Goal: Information Seeking & Learning: Learn about a topic

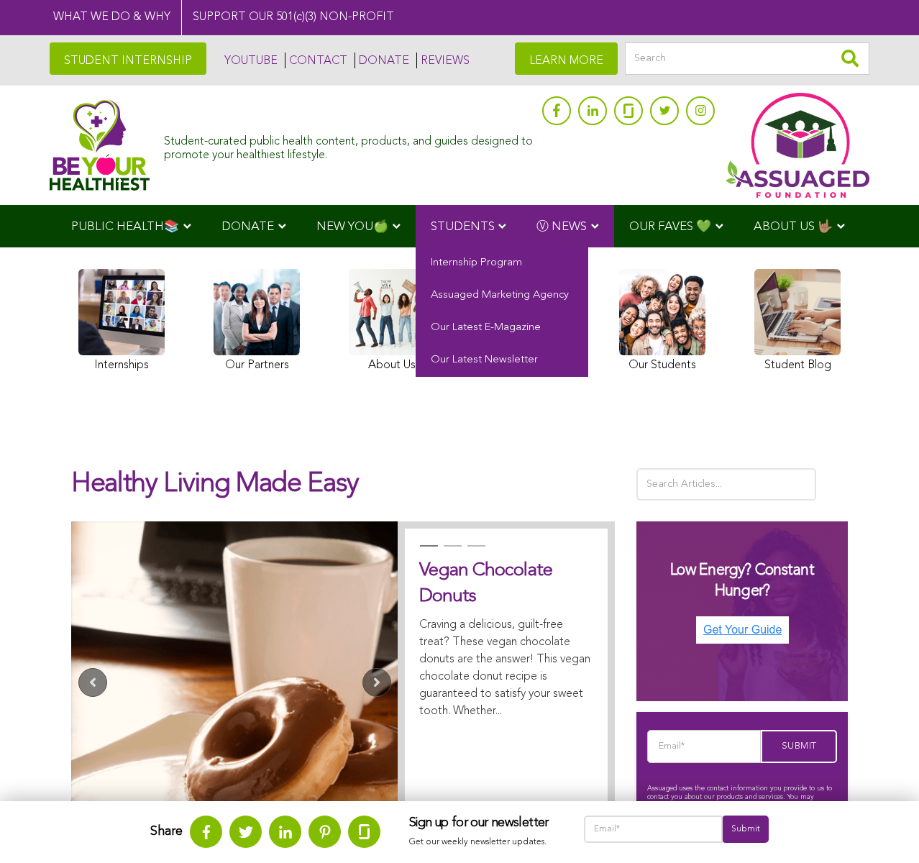
click at [500, 220] on link "STUDENTS" at bounding box center [468, 226] width 106 height 42
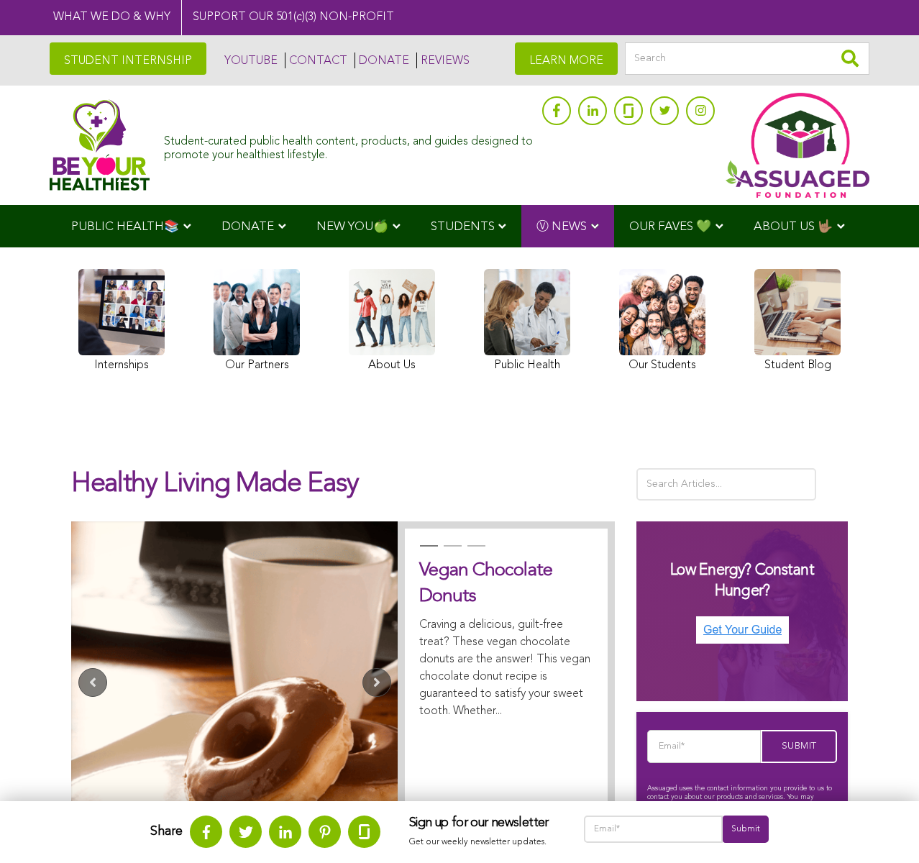
click at [598, 330] on div "Internships Our Partners About Us Public Health Our Students Student Blog" at bounding box center [459, 322] width 776 height 136
click at [622, 328] on link at bounding box center [662, 322] width 86 height 107
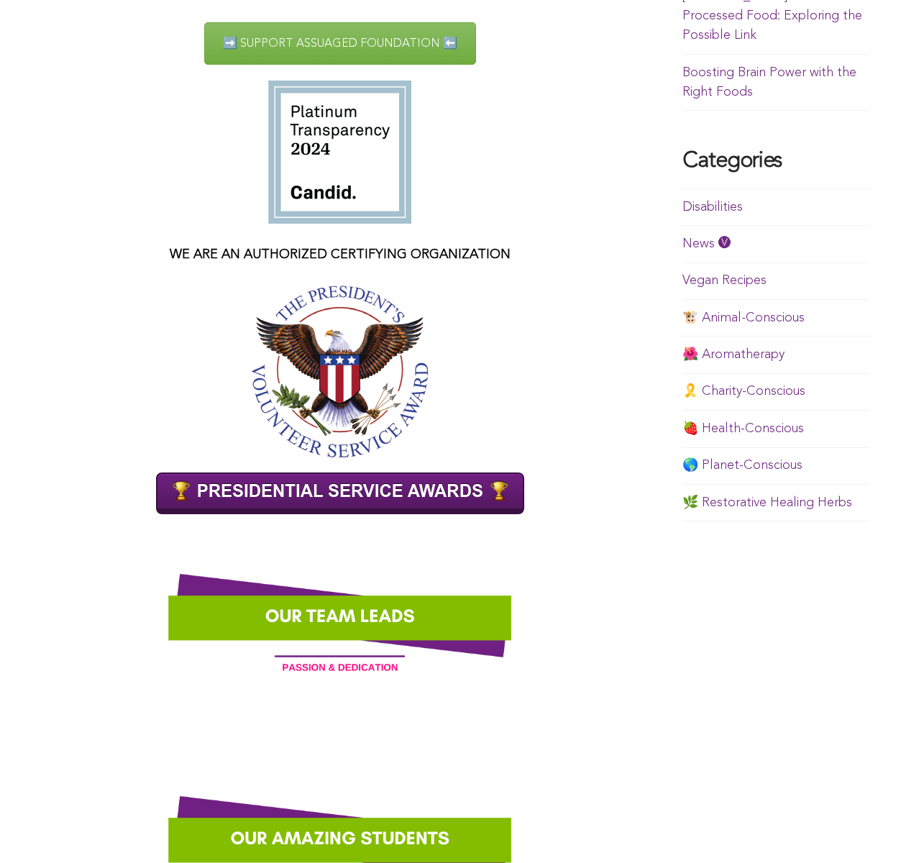
scroll to position [1042, 0]
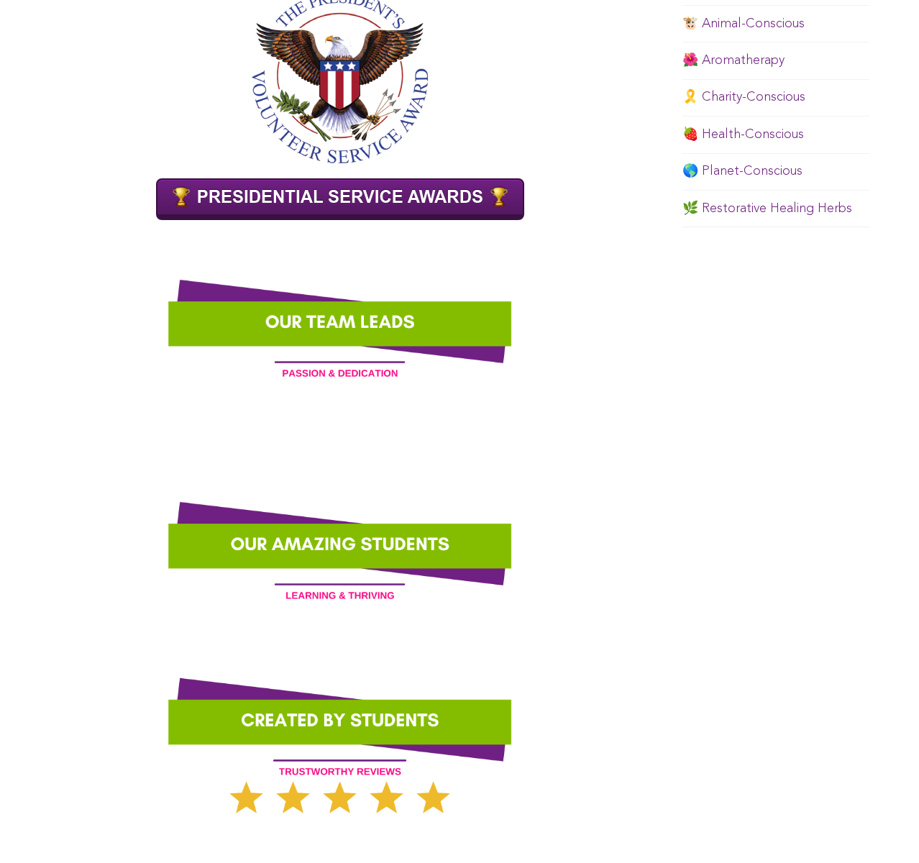
click at [341, 541] on img at bounding box center [340, 543] width 580 height 145
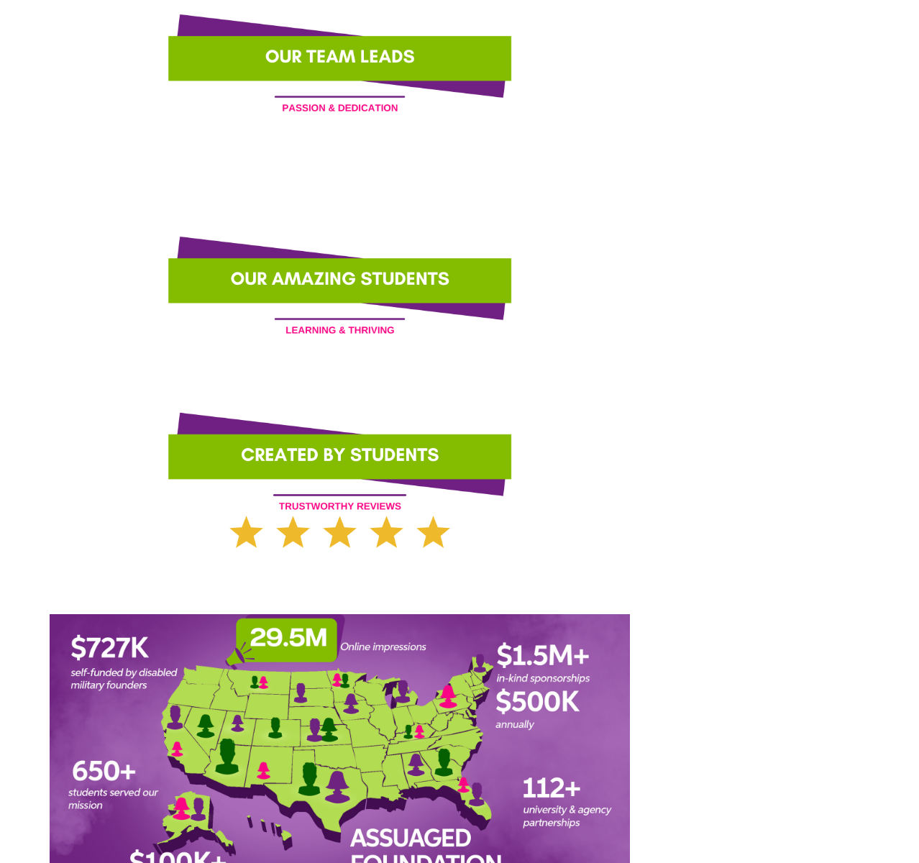
scroll to position [1330, 0]
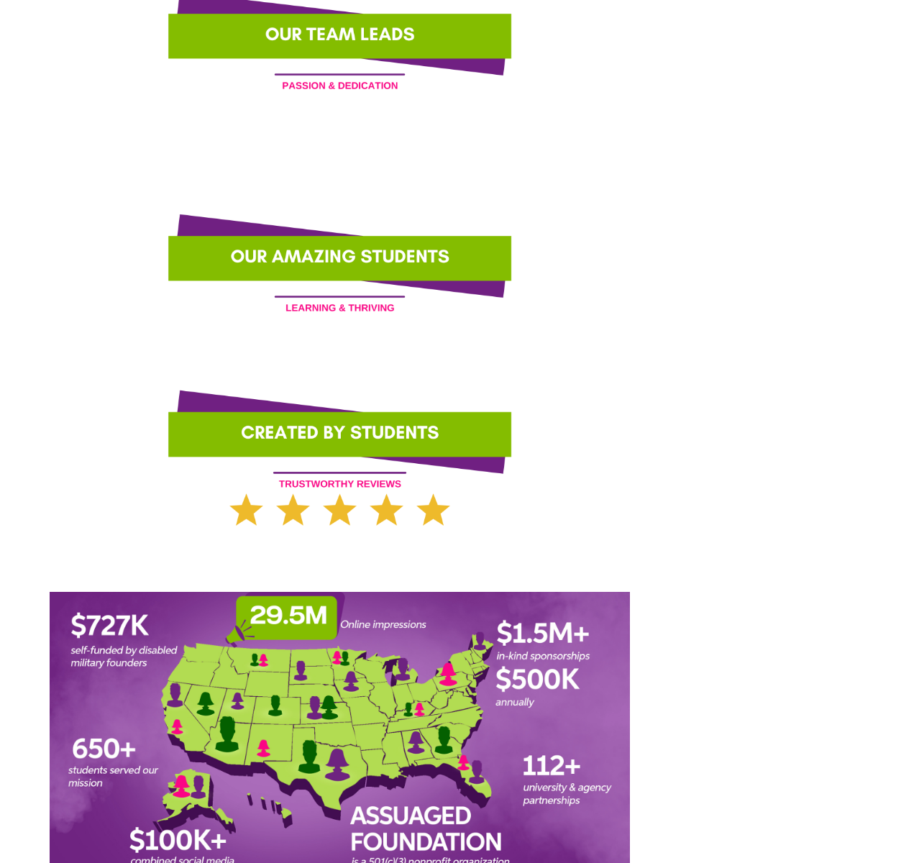
click at [336, 446] on img at bounding box center [340, 456] width 580 height 145
click at [277, 252] on img at bounding box center [340, 255] width 580 height 145
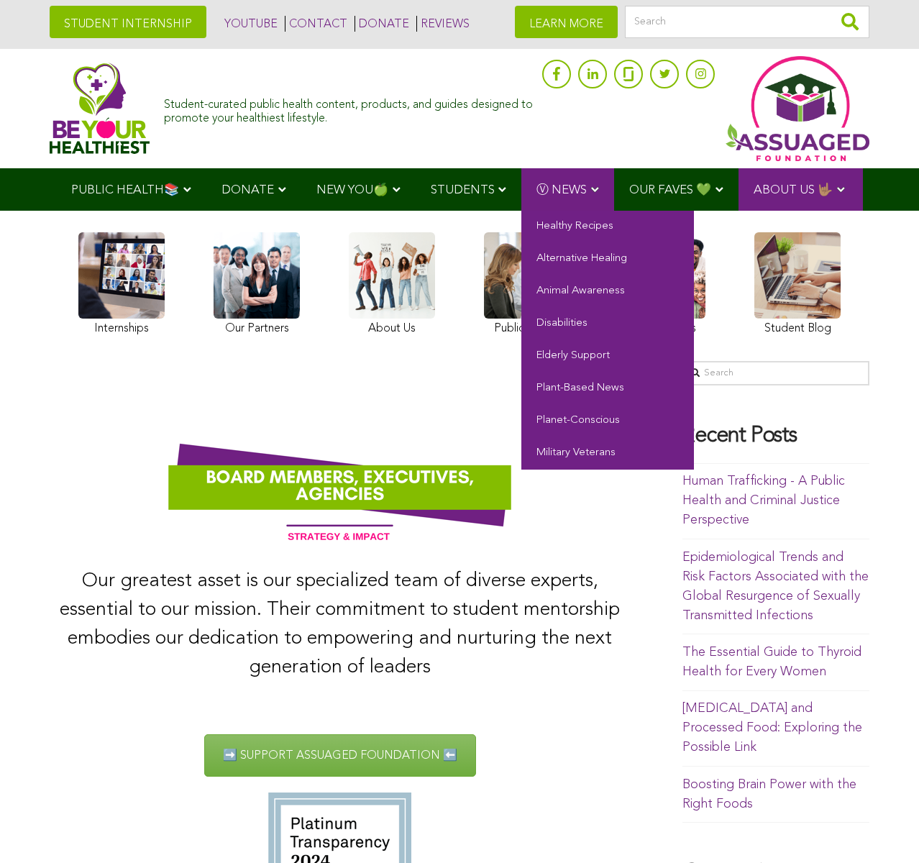
scroll to position [0, 0]
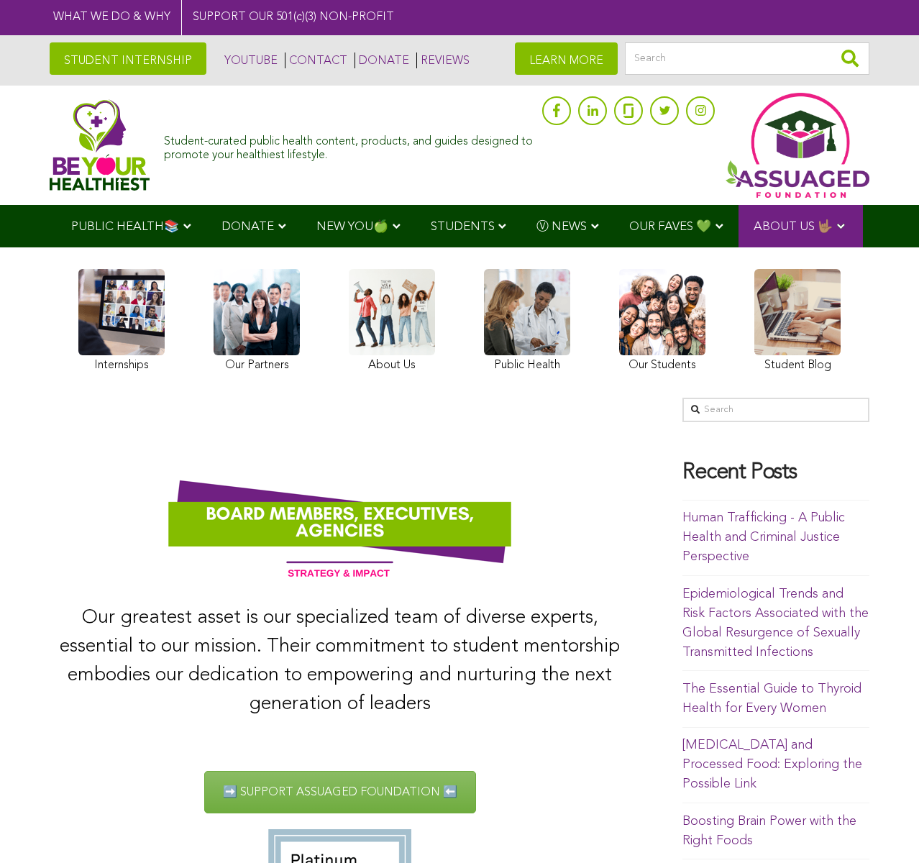
click at [551, 298] on link at bounding box center [527, 322] width 86 height 107
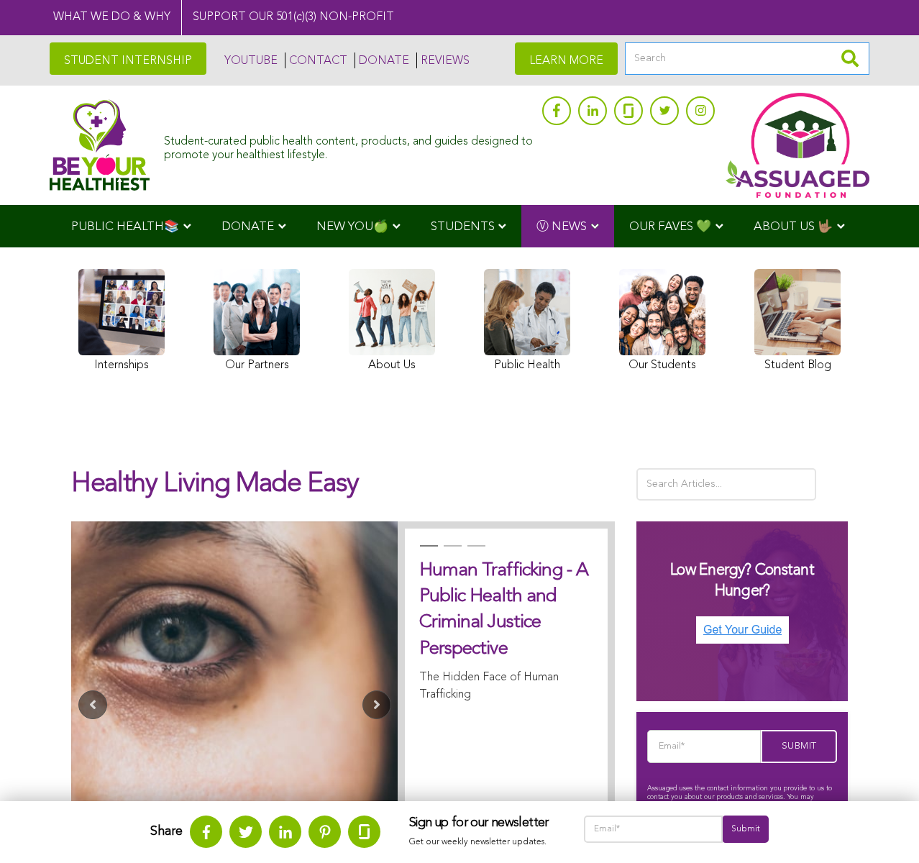
click at [686, 65] on input "Search" at bounding box center [747, 58] width 244 height 32
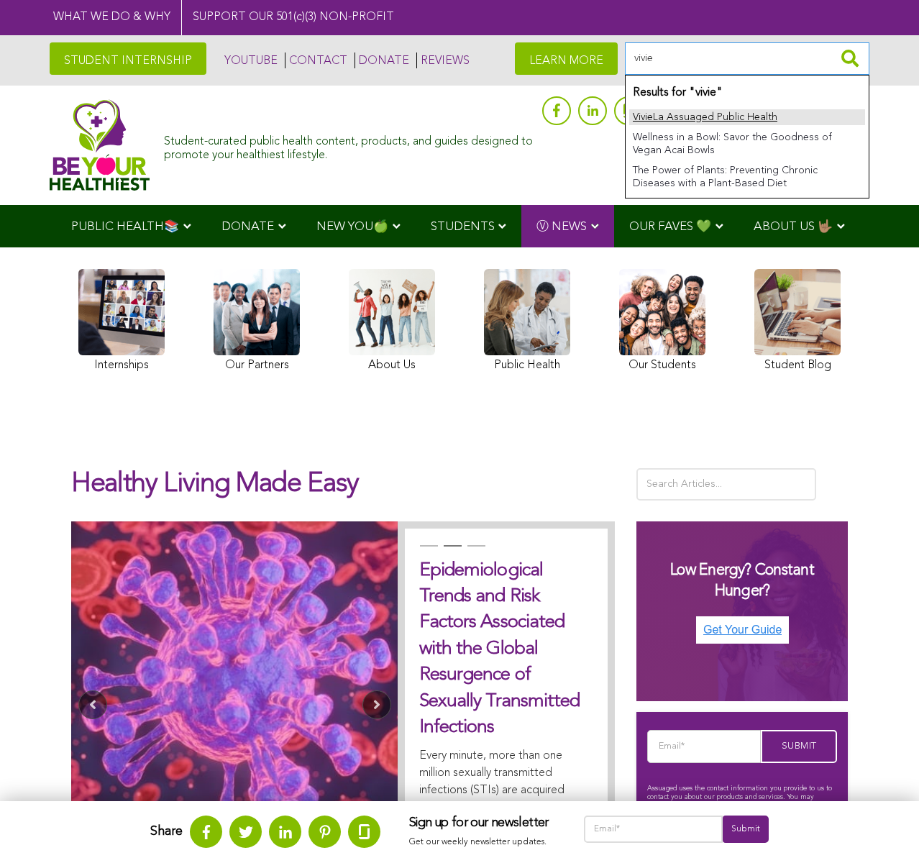
type input "vivie"
click at [741, 119] on link "Vivie La Assuaged Public Health" at bounding box center [747, 117] width 236 height 16
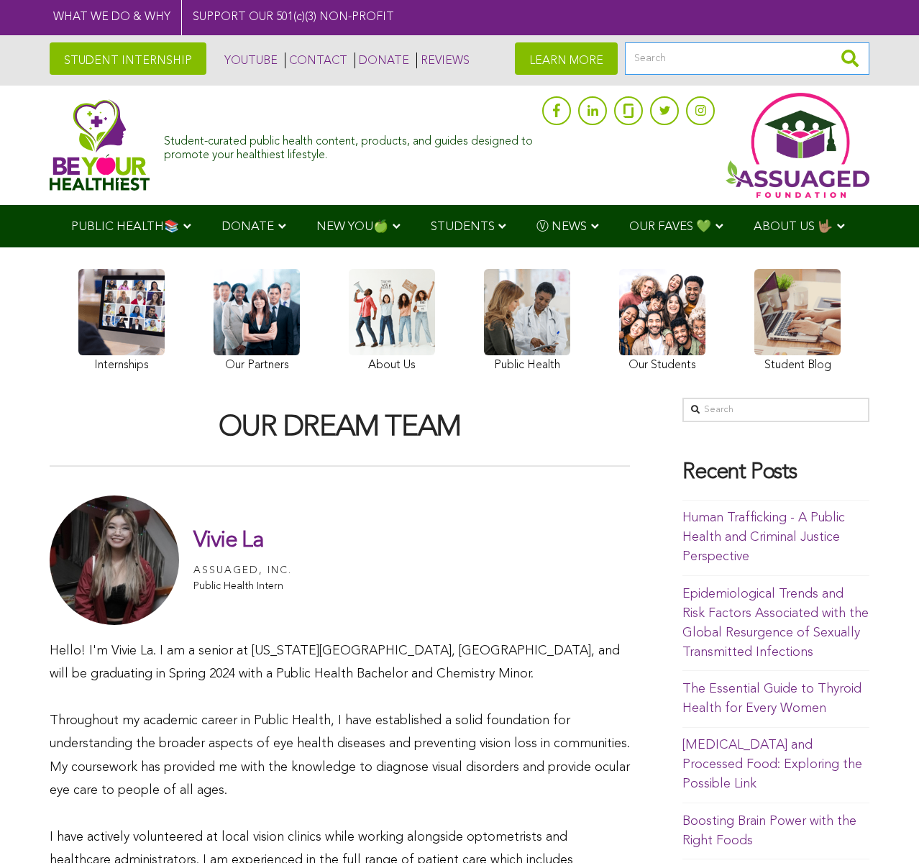
click at [799, 60] on input "Search" at bounding box center [747, 58] width 244 height 32
click at [690, 52] on input "Search" at bounding box center [747, 58] width 244 height 32
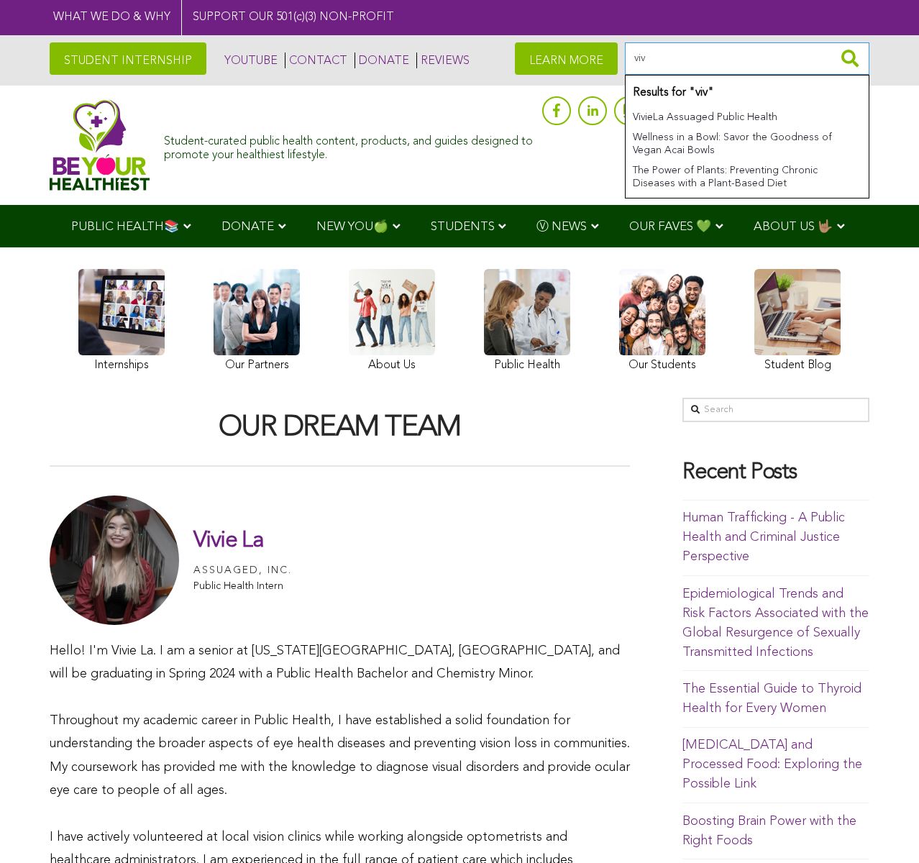
type input "viv"
click at [697, 160] on li "Wellness in a Bowl: Savor the Goodness of Vegan Acai Bowls" at bounding box center [747, 143] width 236 height 33
click at [699, 147] on link "Wellness in a Bowl: Savor the Goodness of Vegan Acai Bowls" at bounding box center [747, 143] width 236 height 29
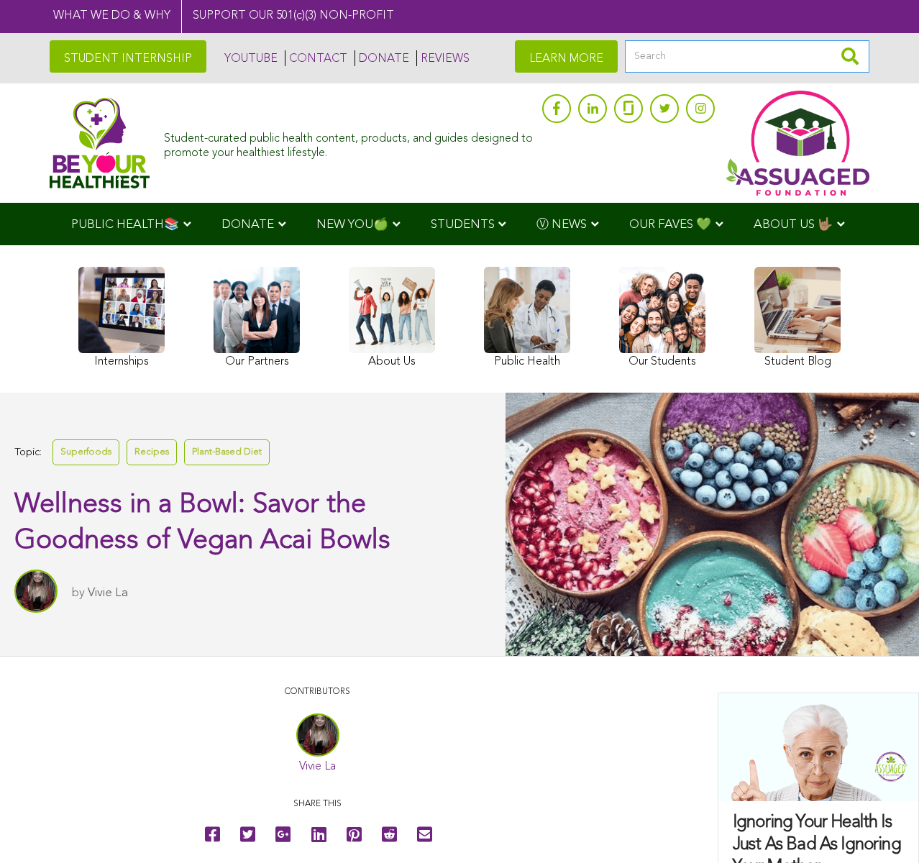
click at [655, 58] on input "Search" at bounding box center [747, 56] width 244 height 32
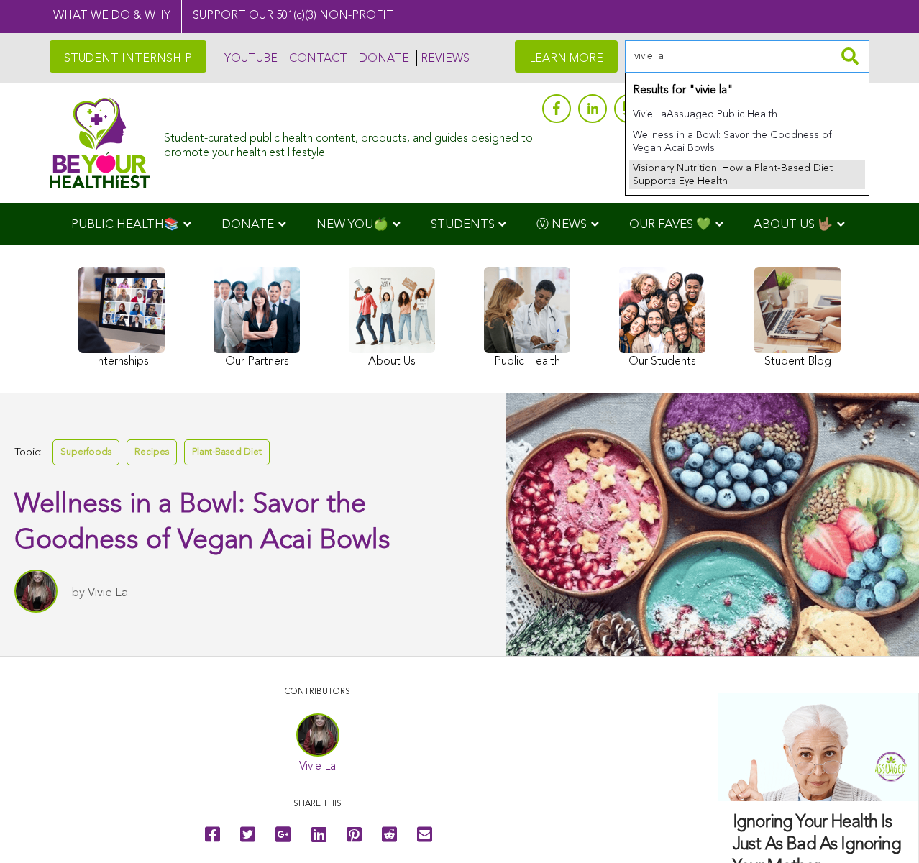
type input "vivie la"
click at [710, 161] on link "Visionary Nutrition: How a Plant-Based Diet Supports Eye Health" at bounding box center [747, 174] width 236 height 29
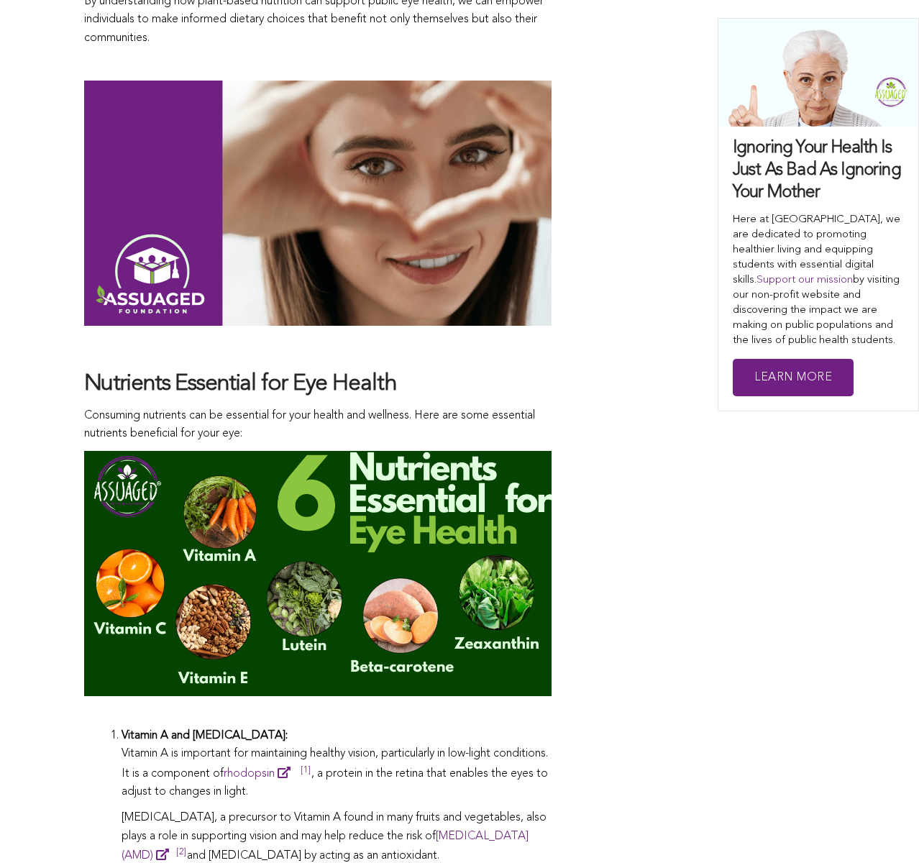
scroll to position [1007, 0]
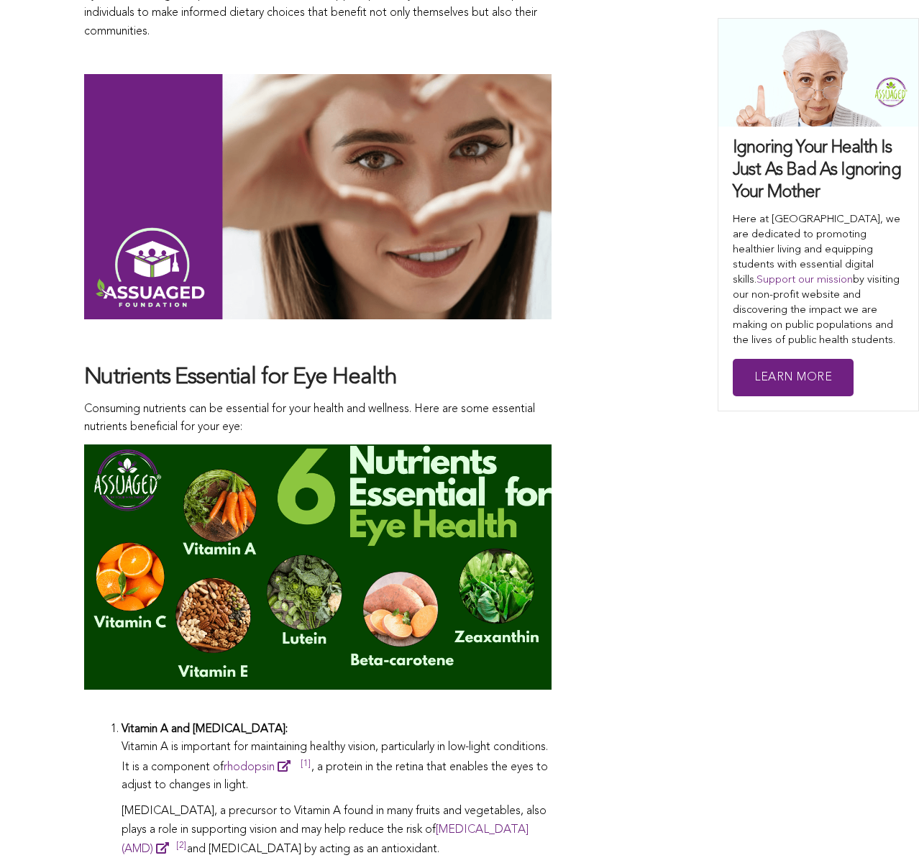
drag, startPoint x: 415, startPoint y: 136, endPoint x: 571, endPoint y: 137, distance: 156.0
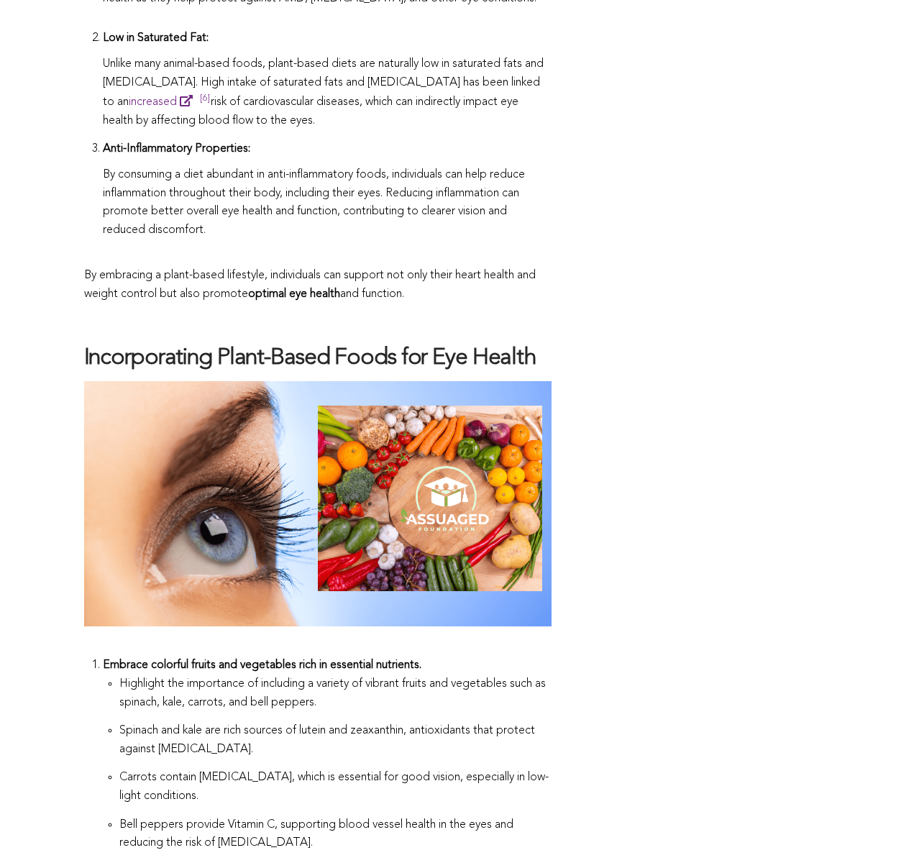
scroll to position [0, 0]
